Goal: Ask a question

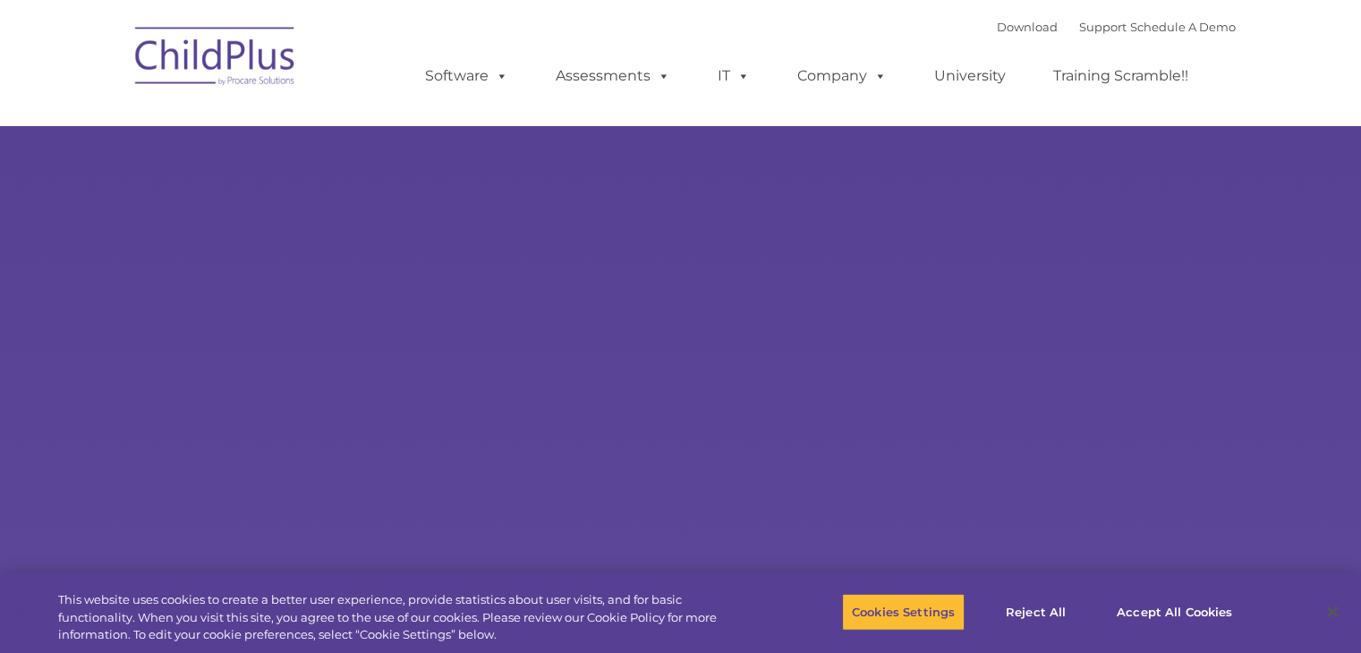
select select "MEDIUM"
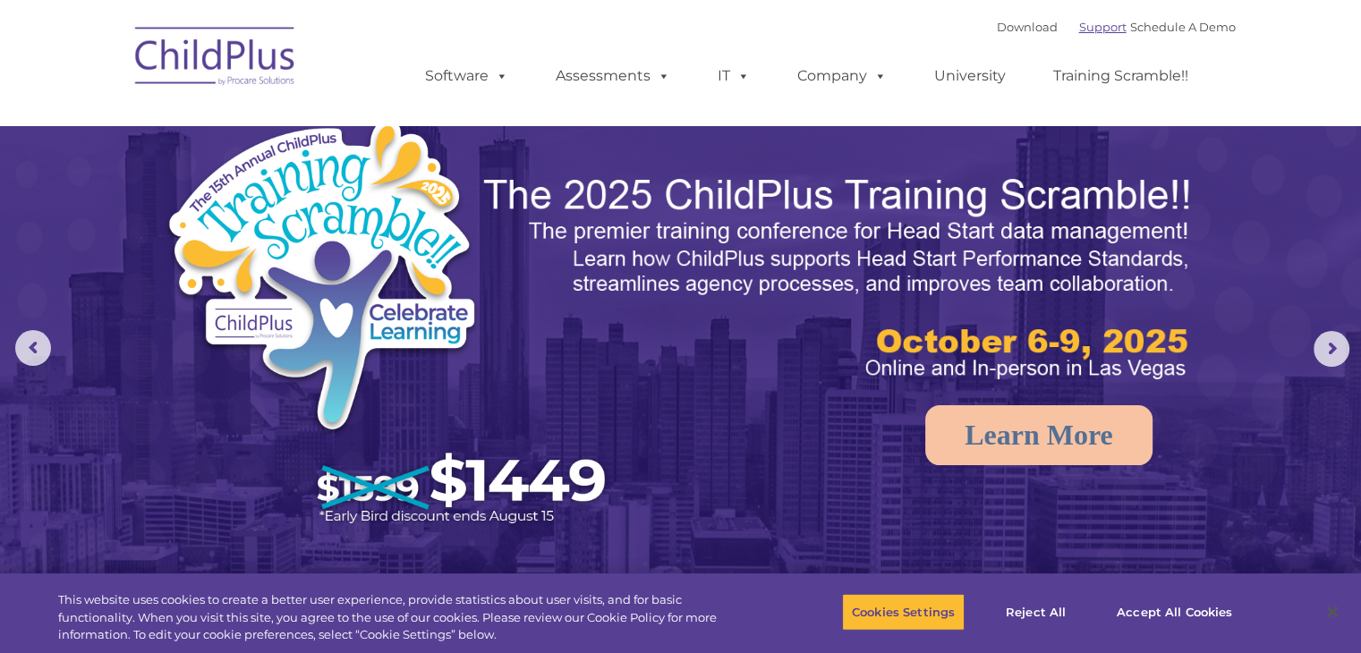
click at [1083, 30] on link "Support" at bounding box center [1102, 27] width 47 height 14
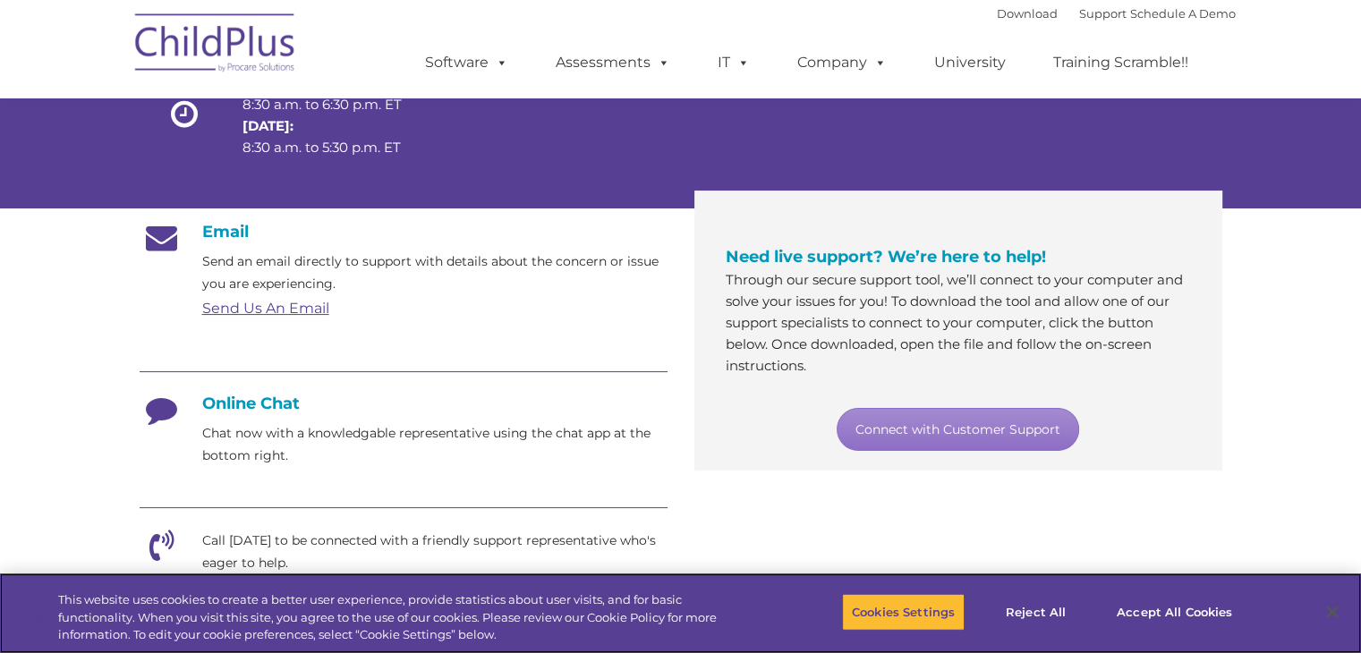
scroll to position [200, 0]
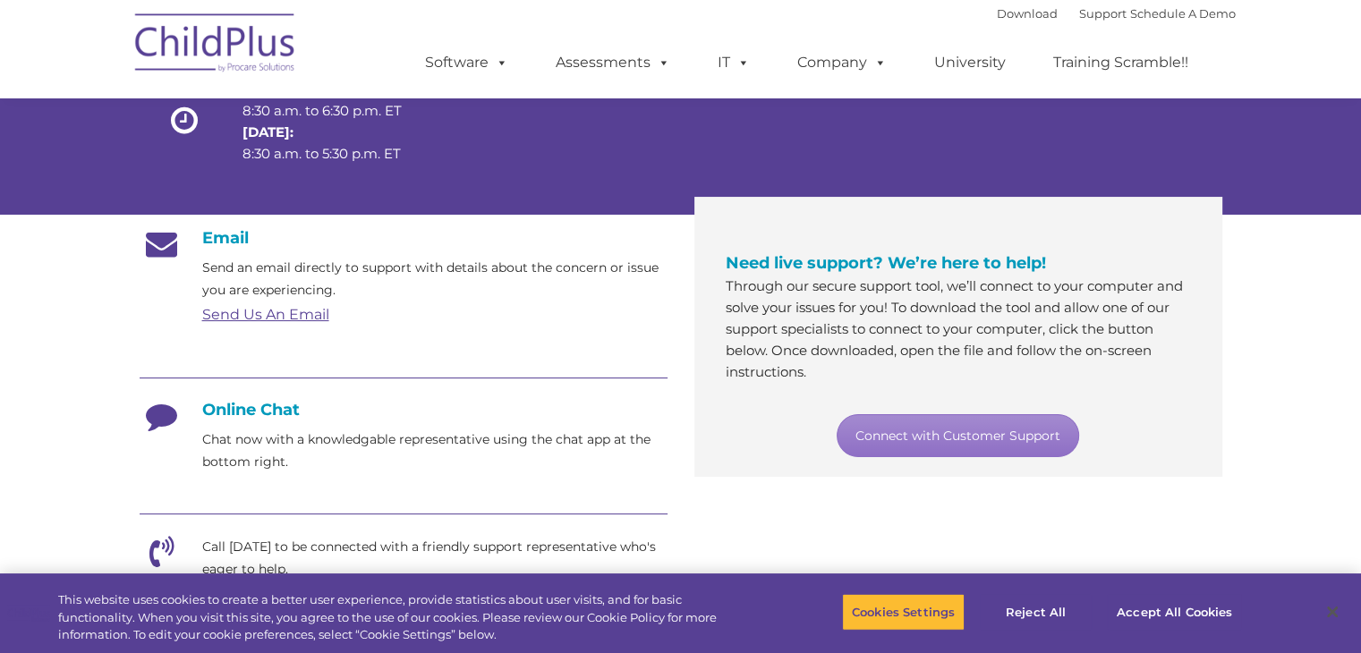
click at [240, 410] on h4 "Online Chat" at bounding box center [404, 410] width 528 height 20
click at [976, 434] on link "Connect with Customer Support" at bounding box center [958, 435] width 242 height 43
